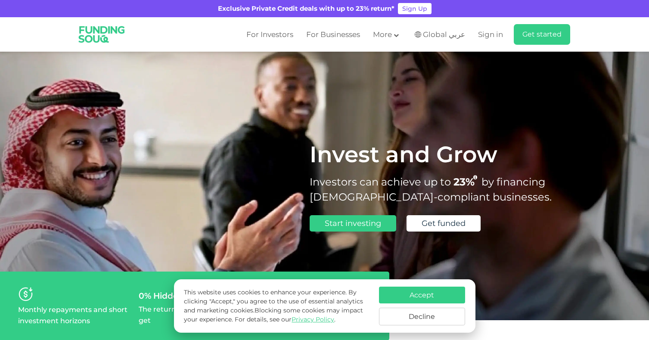
scroll to position [5, 0]
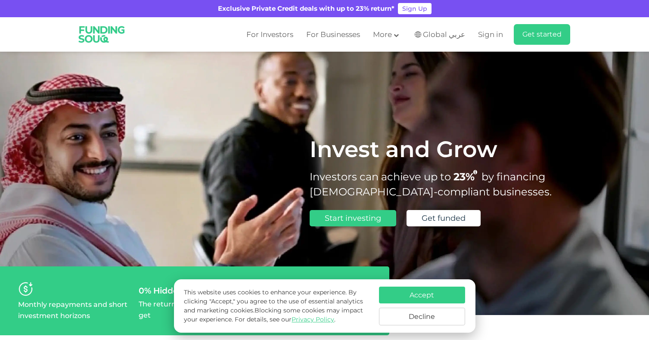
click at [415, 316] on button "Decline" at bounding box center [422, 317] width 86 height 18
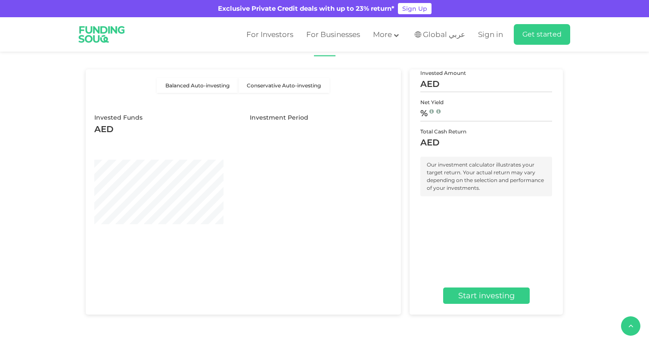
scroll to position [882, 0]
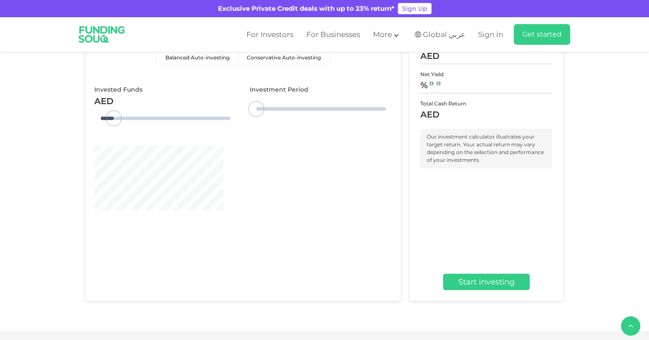
type tc-range-slider "4"
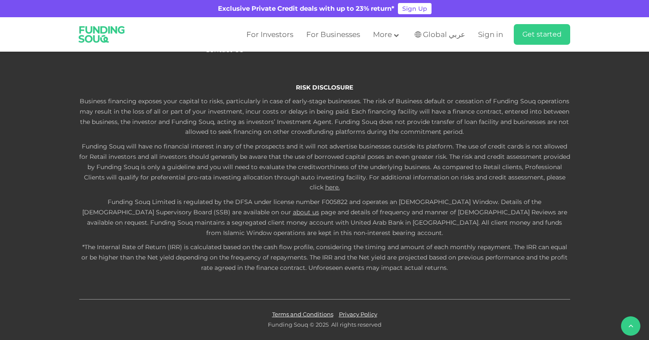
scroll to position [2234, 0]
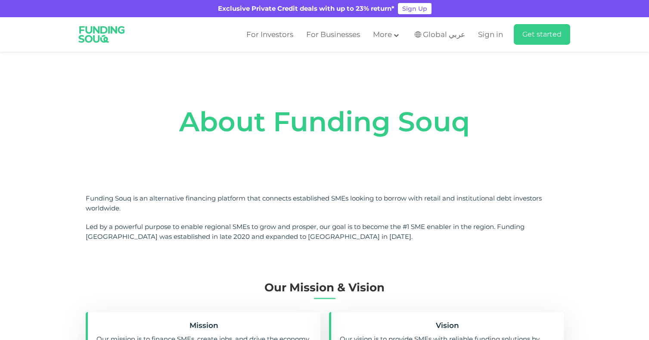
click at [105, 32] on img at bounding box center [102, 34] width 58 height 31
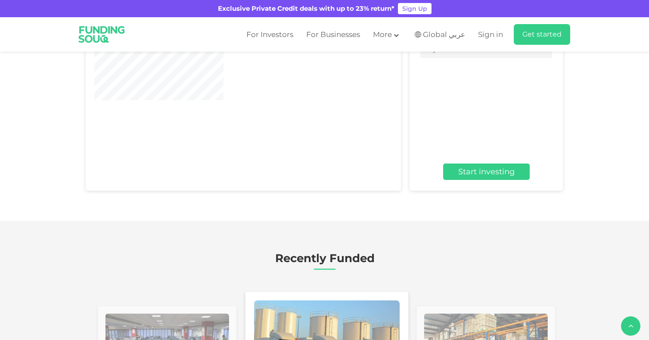
scroll to position [1150, 0]
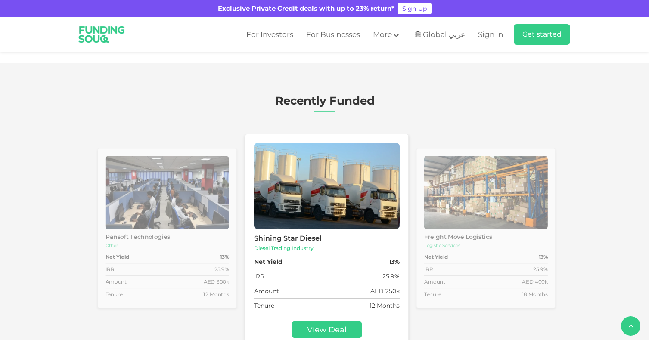
type tc-range-slider "4"
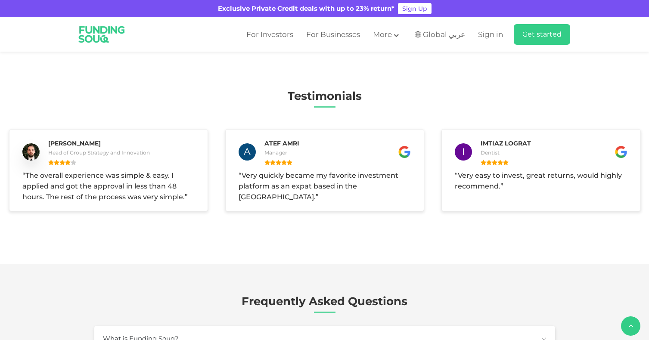
scroll to position [1485, 0]
